Goal: Check status: Check status

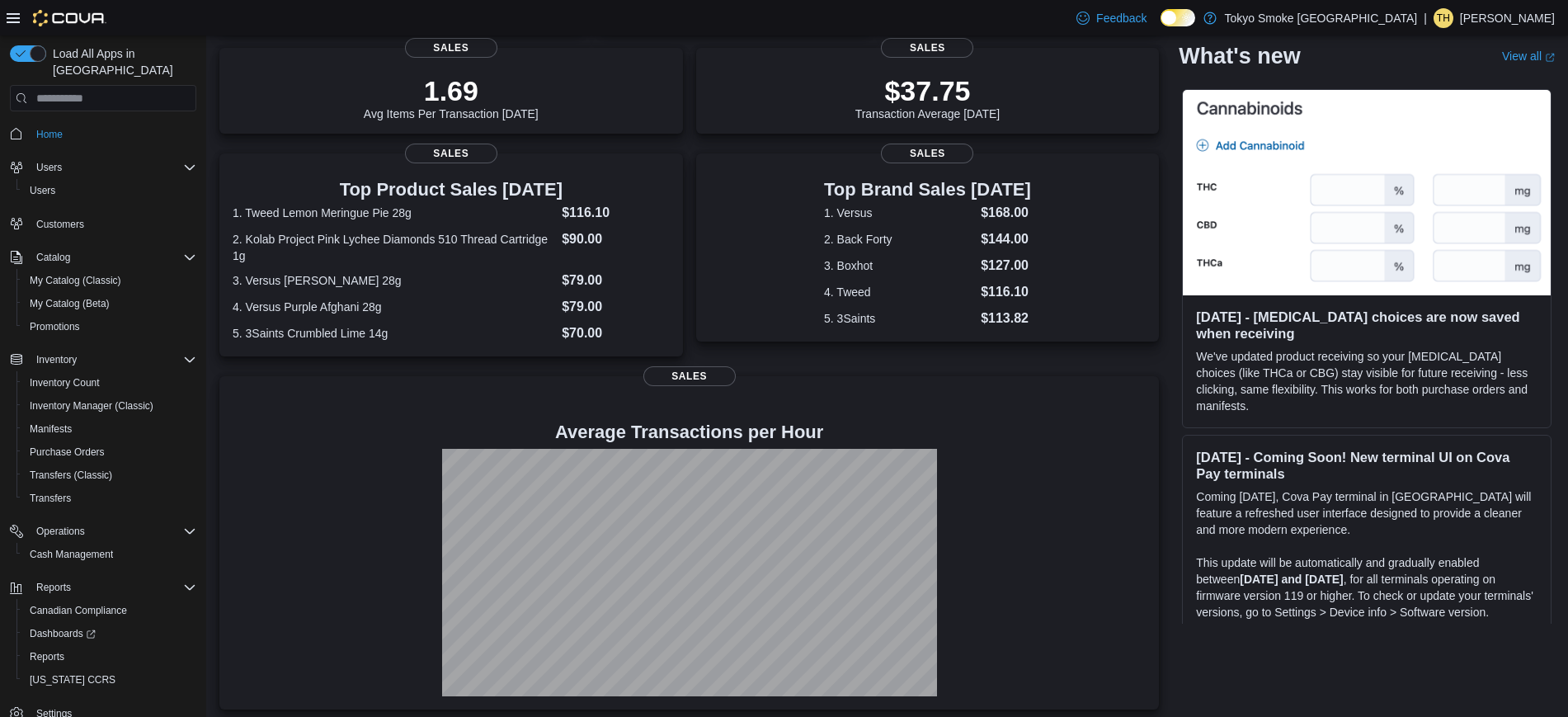
scroll to position [232, 0]
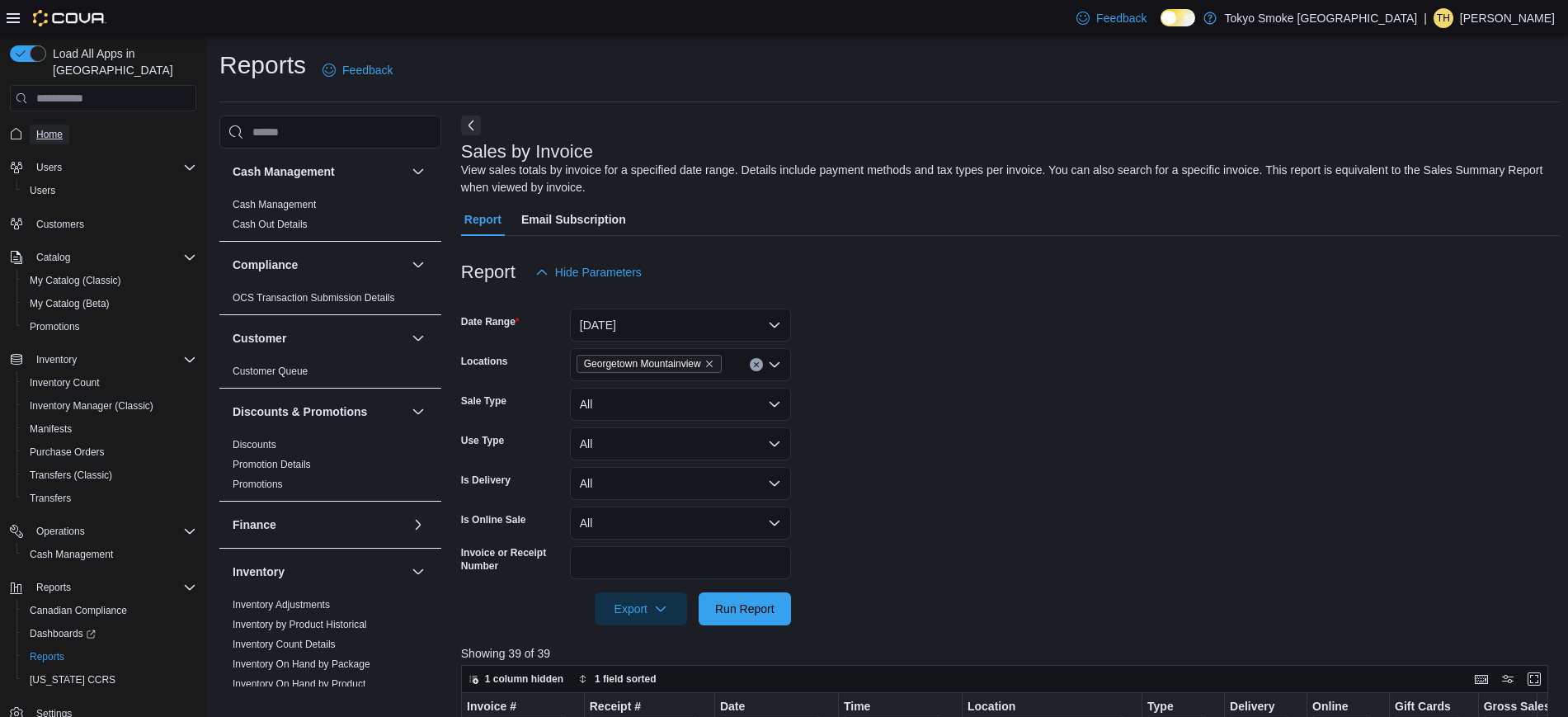
click at [57, 128] on span "Home" at bounding box center [49, 134] width 27 height 13
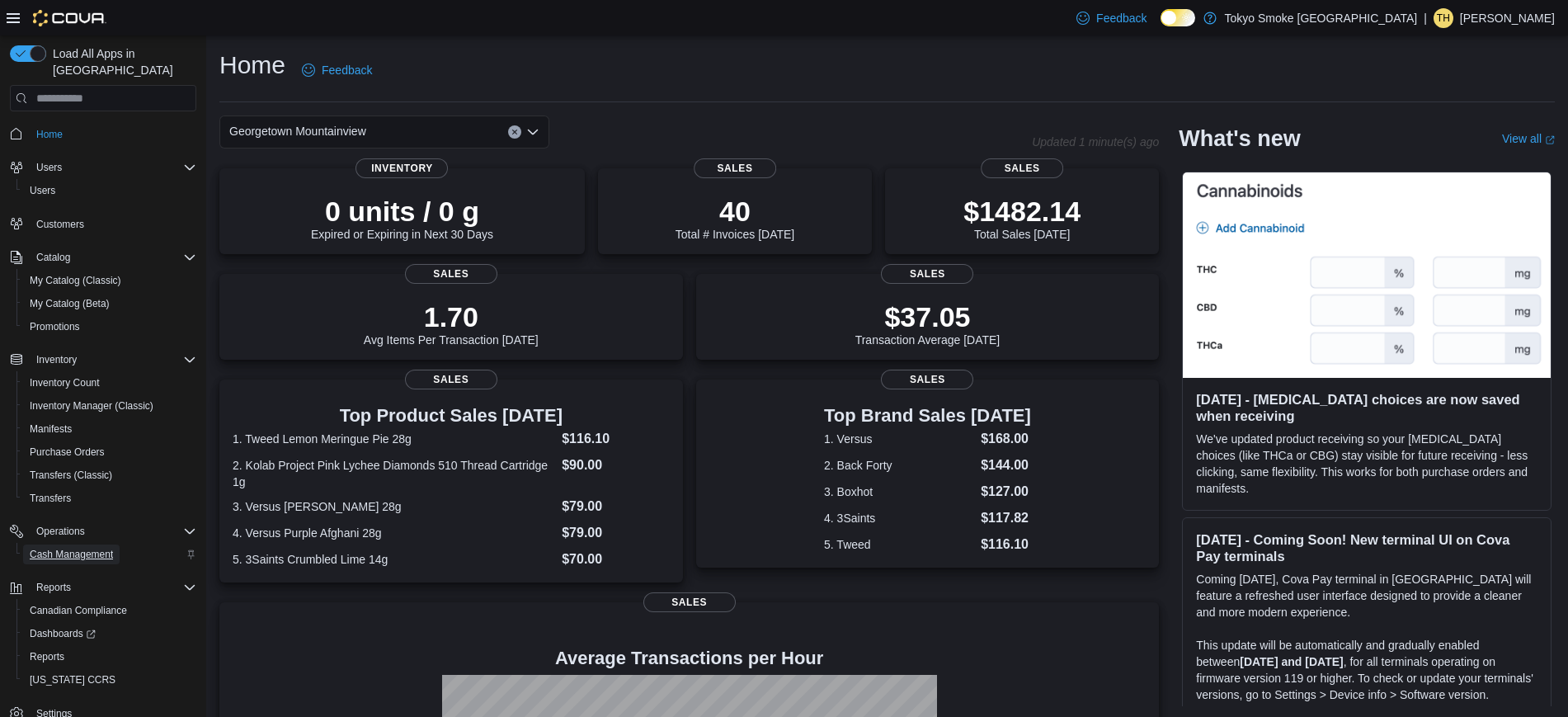
click at [87, 548] on span "Cash Management" at bounding box center [71, 554] width 83 height 13
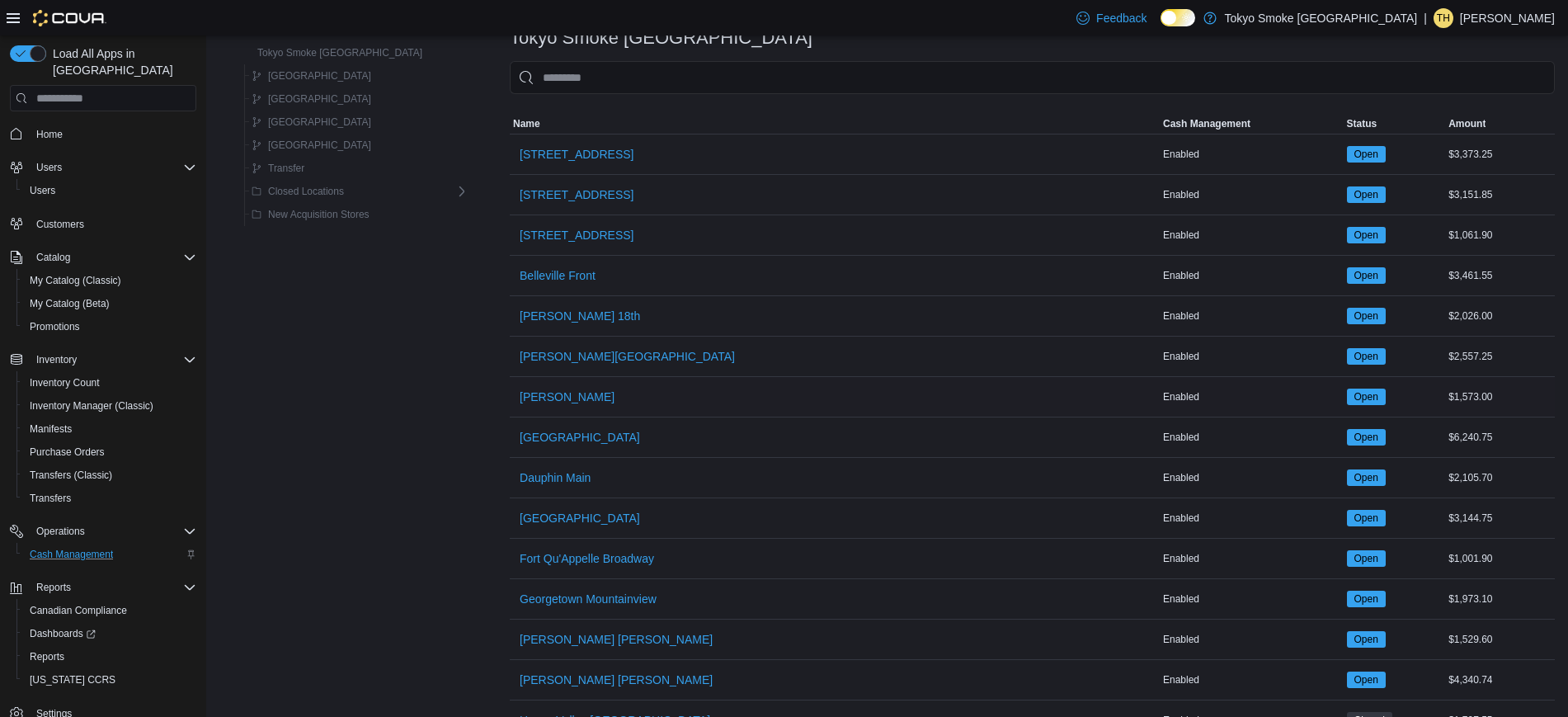
scroll to position [94, 0]
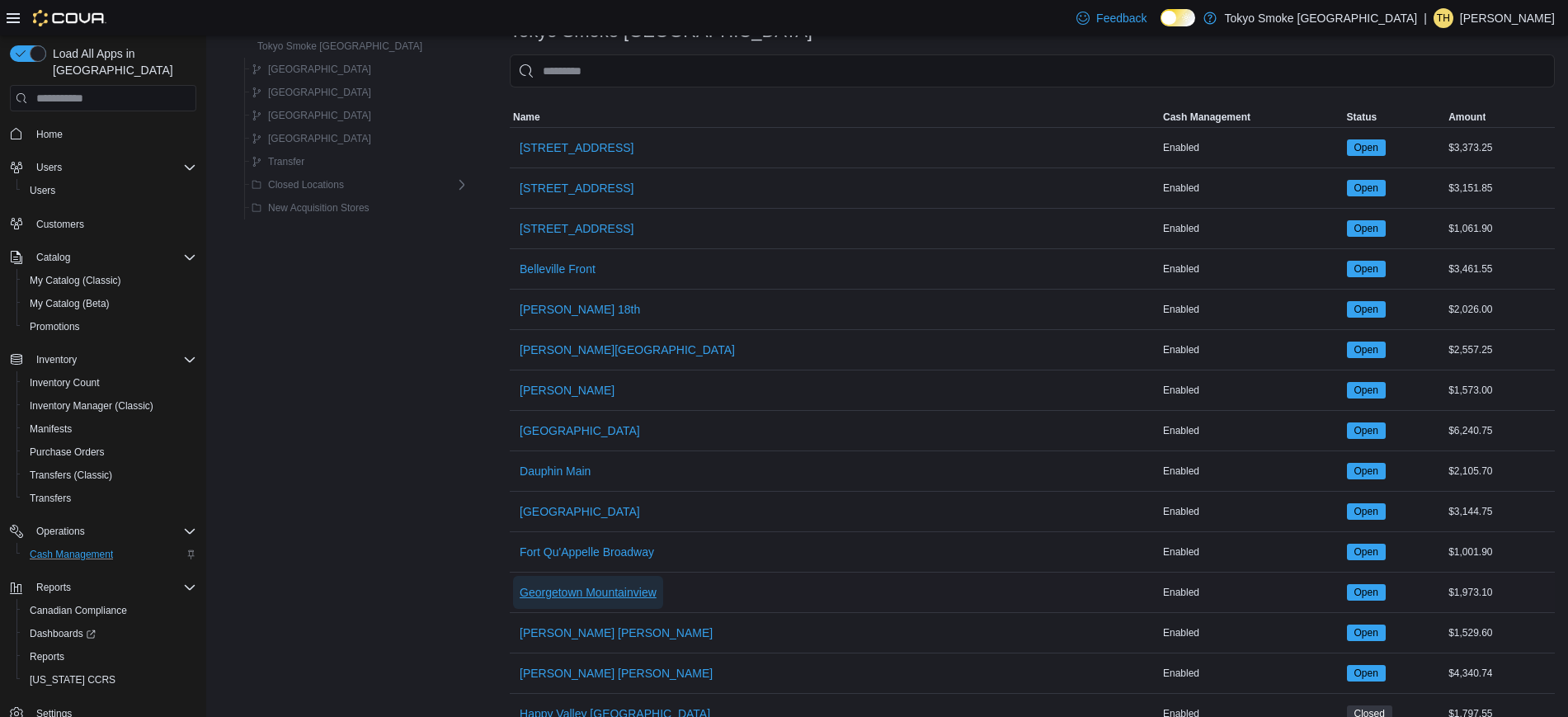
click at [602, 598] on span "Georgetown Mountainview" at bounding box center [588, 592] width 137 height 17
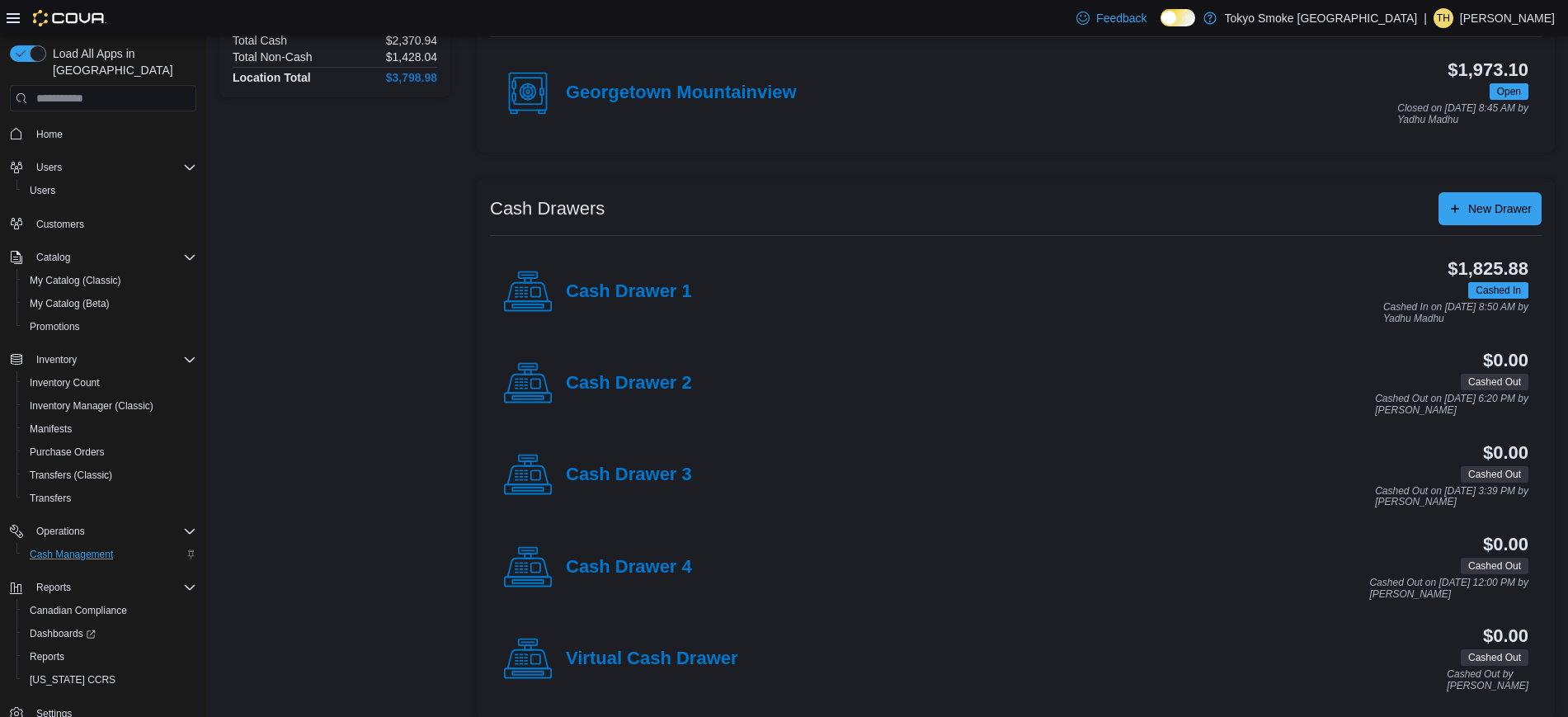
scroll to position [180, 0]
click at [679, 300] on div "Cash Drawer 1" at bounding box center [598, 290] width 188 height 50
